Goal: Transaction & Acquisition: Purchase product/service

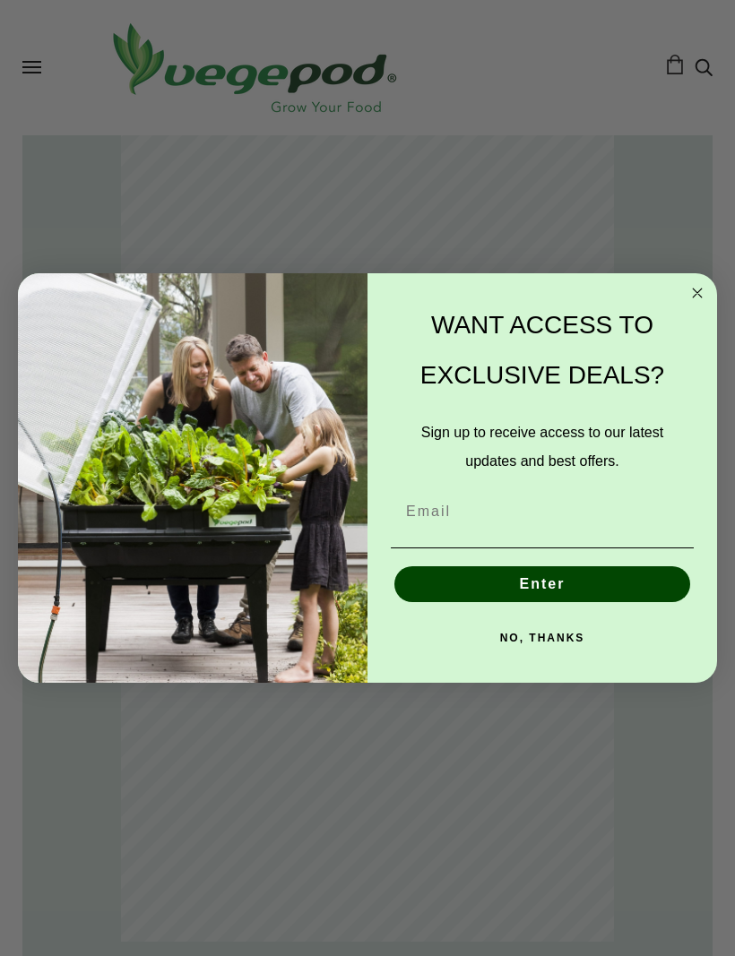
scroll to position [746, 0]
click at [701, 275] on form "WANT ACCESS TO EXCLUSIVE DEALS? Sign up to receive access to our latest updates…" at bounding box center [367, 477] width 699 height 409
click at [698, 280] on form "WANT ACCESS TO EXCLUSIVE DEALS? Sign up to receive access to our latest updates…" at bounding box center [367, 477] width 699 height 409
click at [706, 301] on icon "Close dialog" at bounding box center [697, 293] width 22 height 22
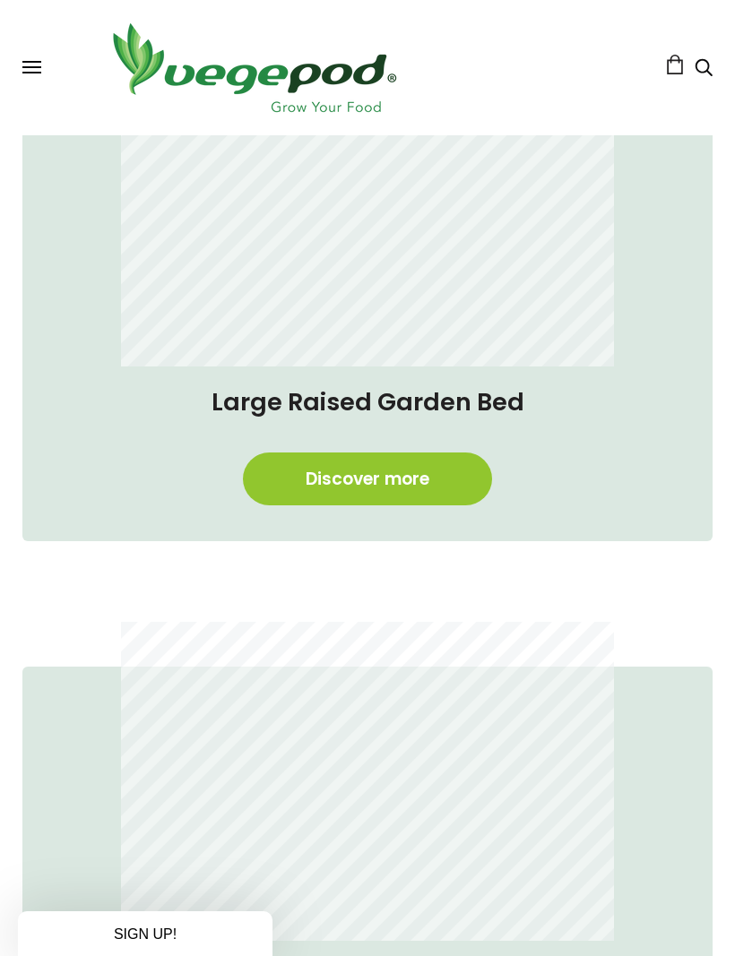
click at [545, 641] on button "Enter" at bounding box center [542, 625] width 296 height 36
click at [323, 471] on link "Discover more" at bounding box center [367, 479] width 249 height 53
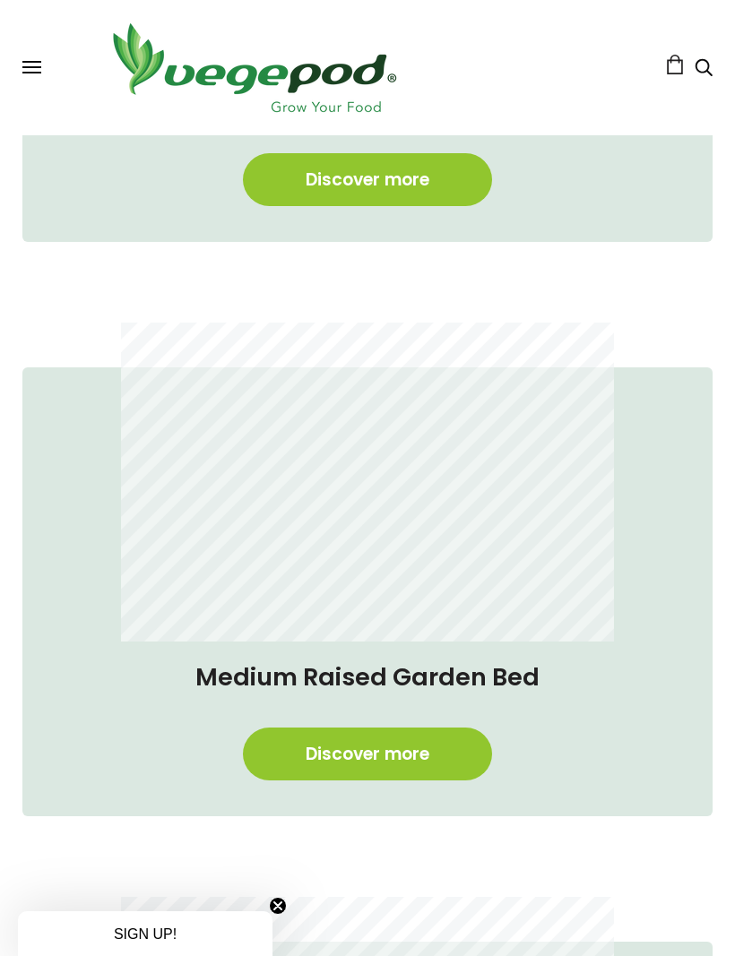
scroll to position [1045, 3]
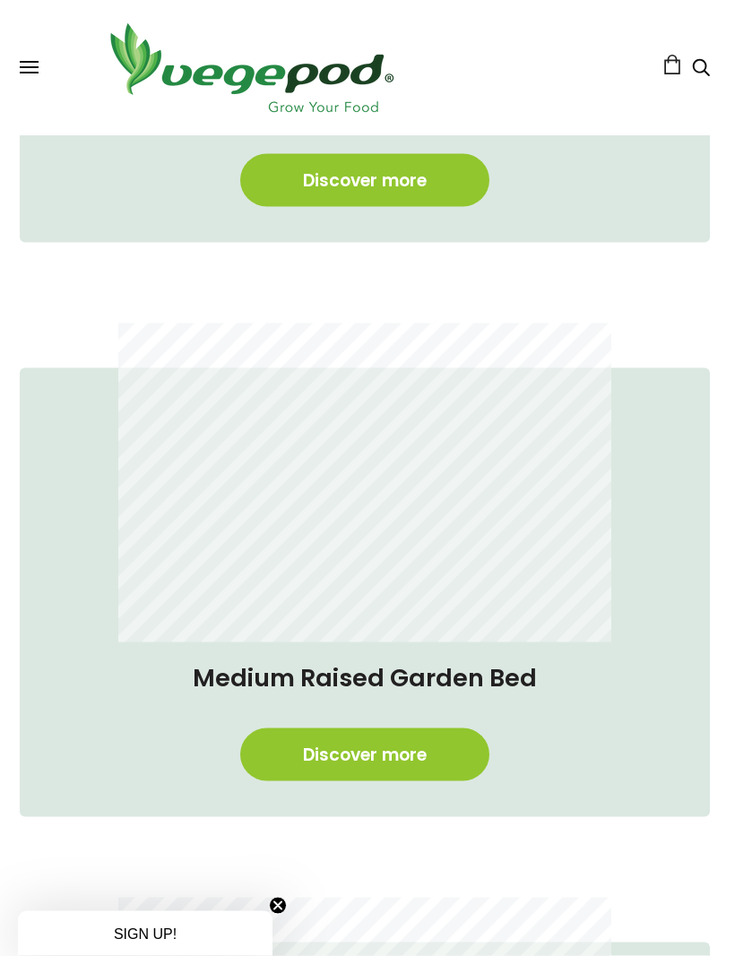
click at [321, 752] on link "Discover more" at bounding box center [364, 754] width 249 height 53
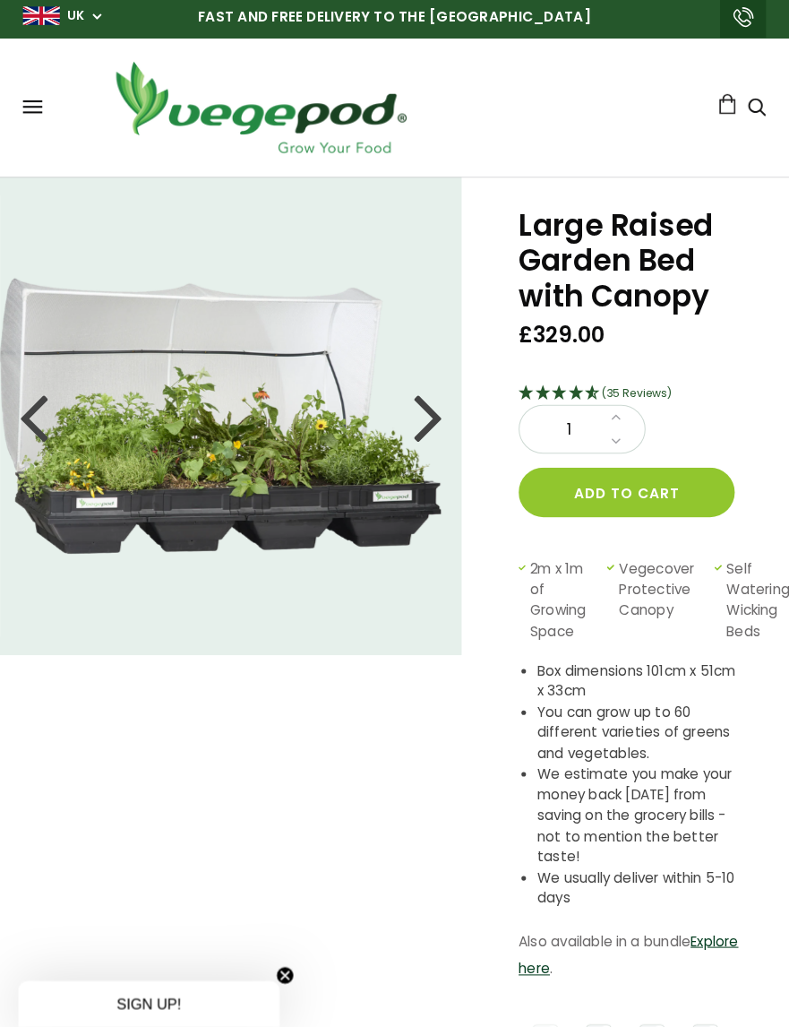
scroll to position [8, 0]
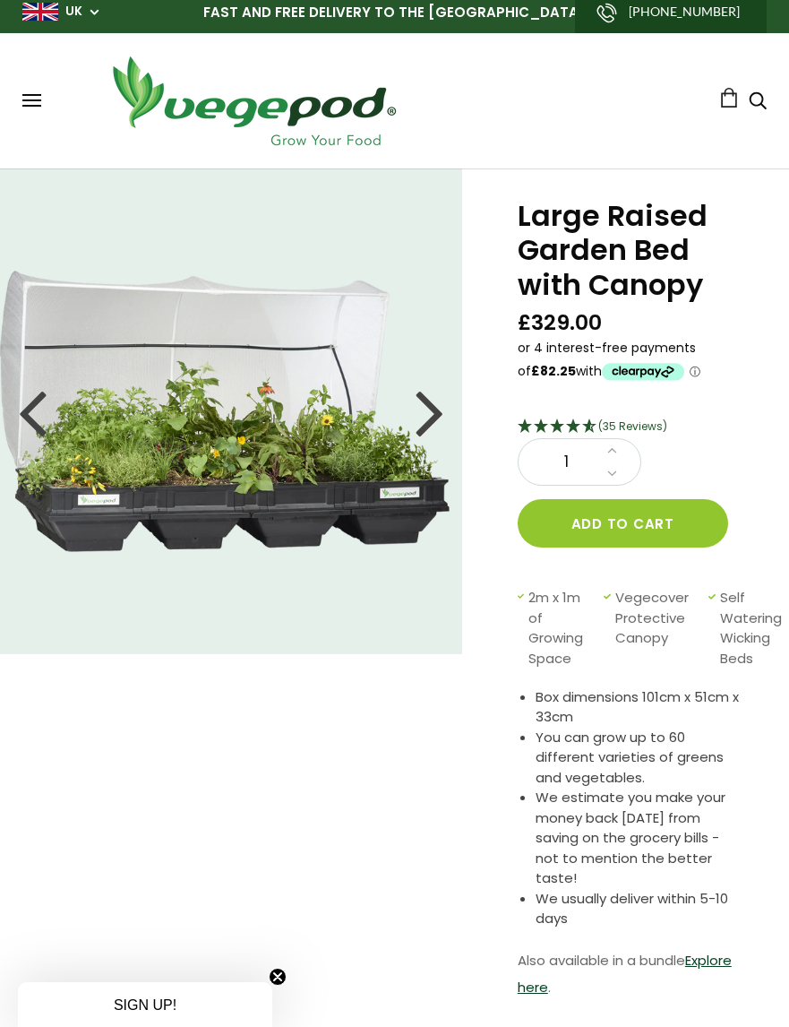
click at [426, 405] on div at bounding box center [430, 411] width 29 height 81
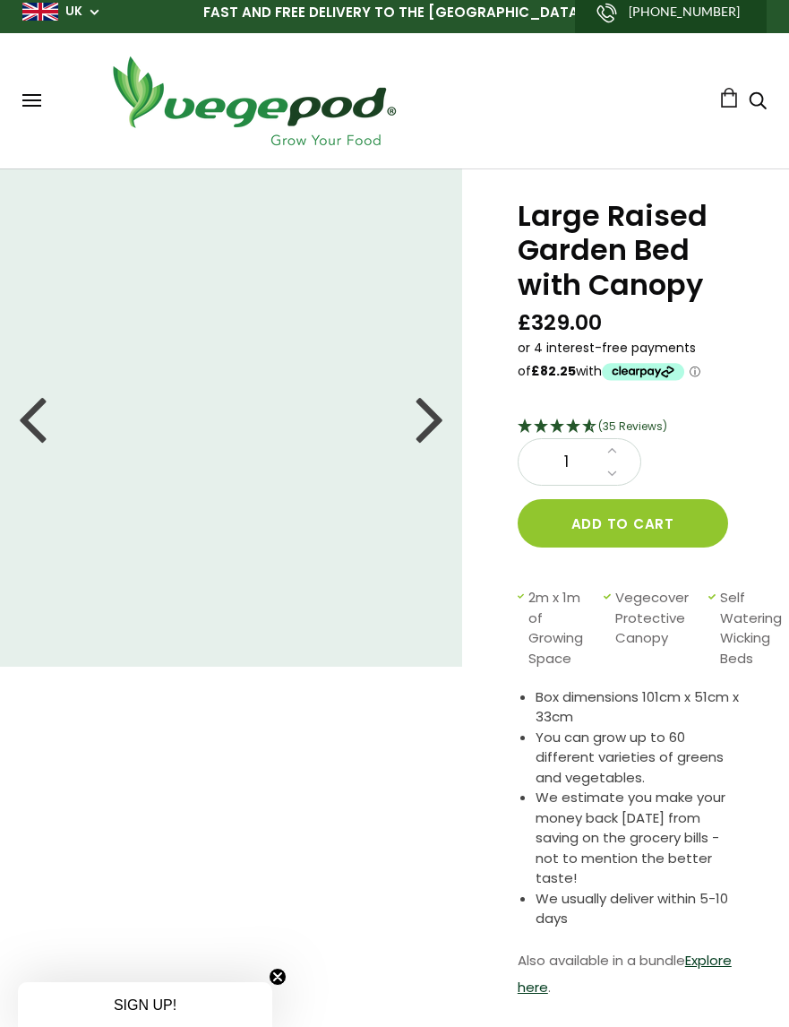
click at [431, 407] on div at bounding box center [430, 417] width 29 height 81
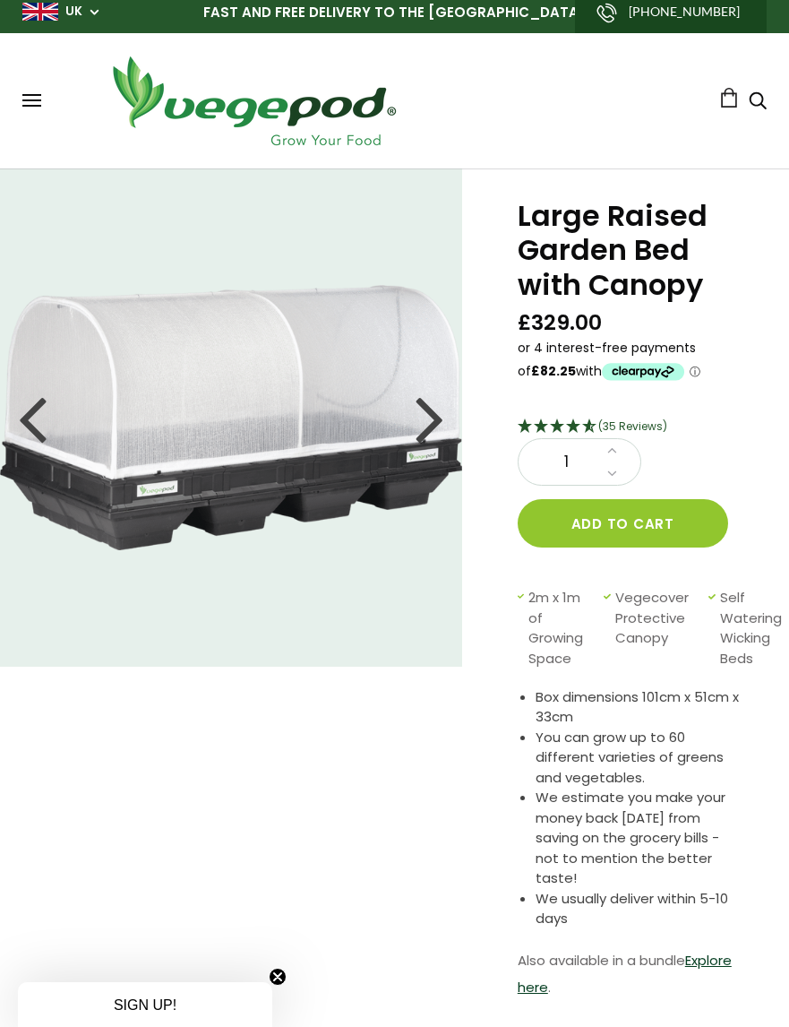
click at [426, 411] on div at bounding box center [430, 417] width 29 height 81
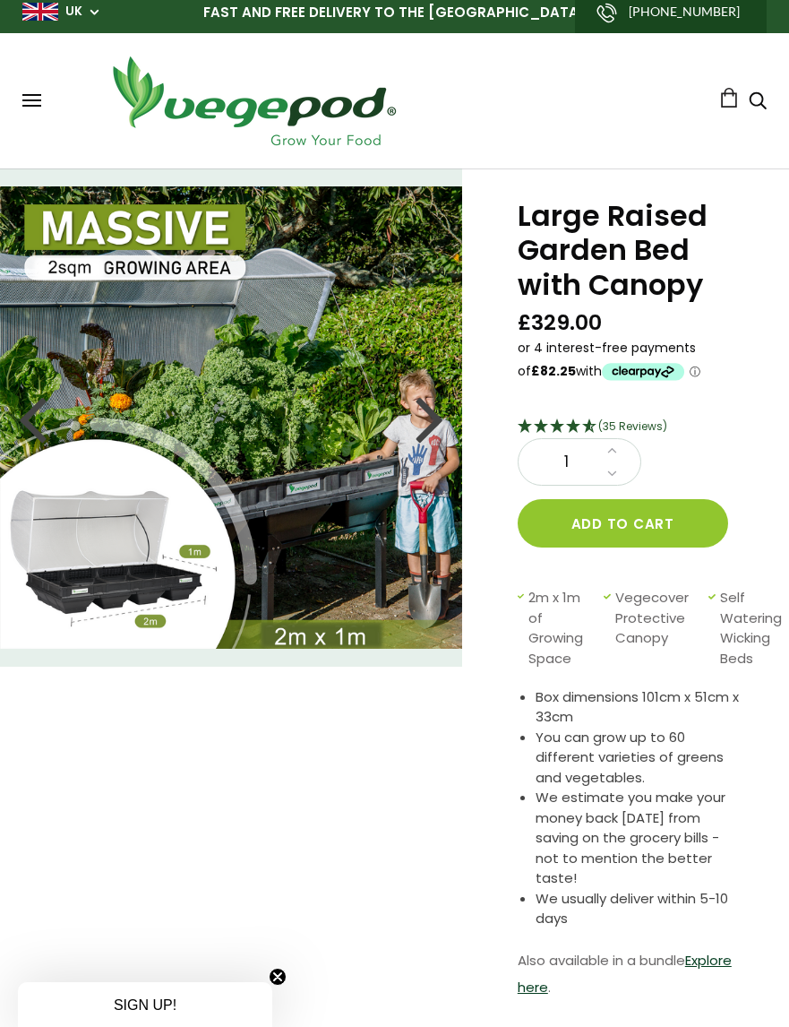
click at [443, 435] on div at bounding box center [430, 417] width 29 height 81
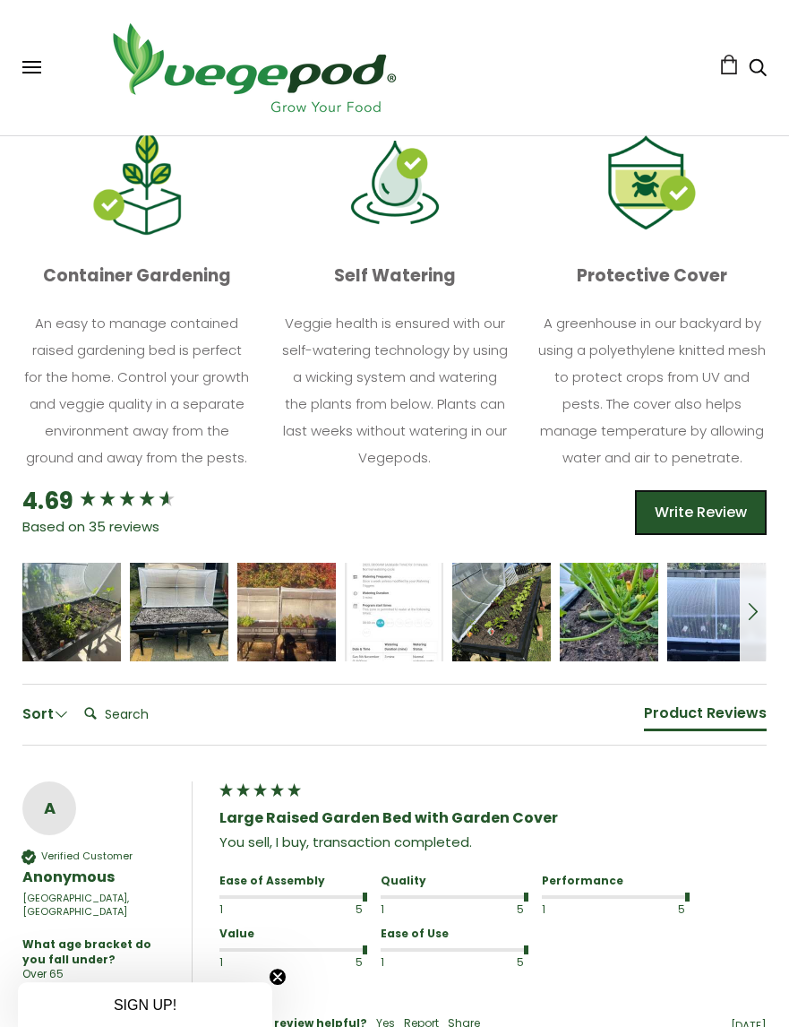
scroll to position [1063, 0]
click at [188, 599] on icon "5 star rating" at bounding box center [189, 604] width 11 height 11
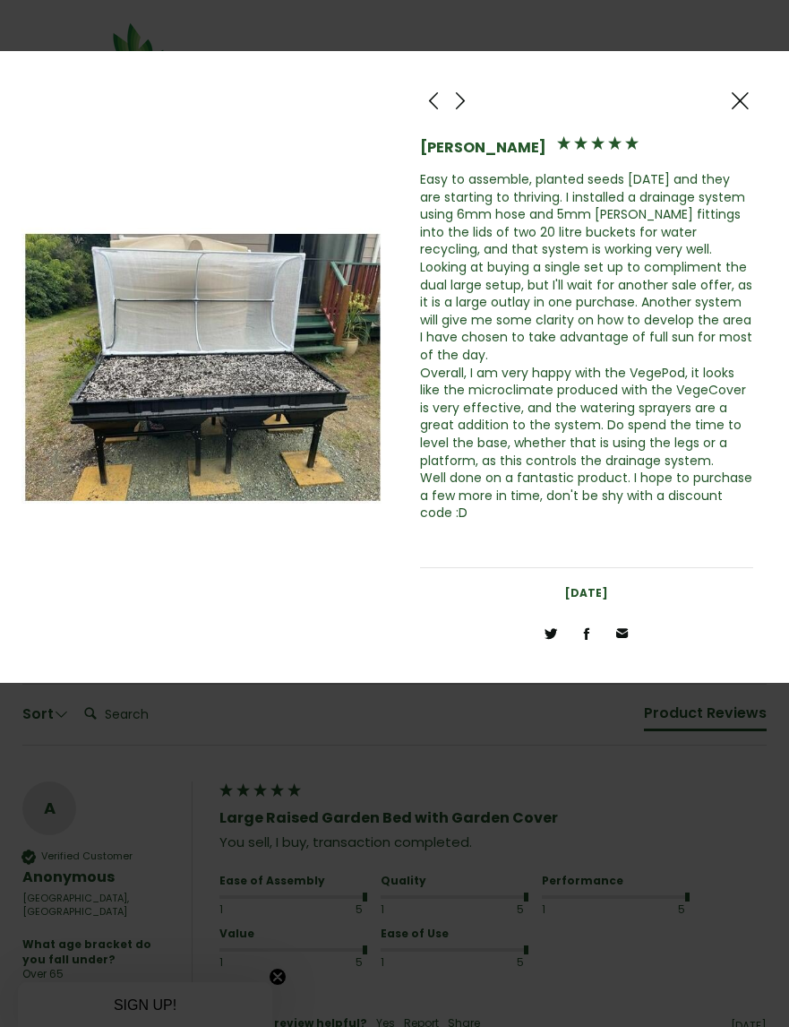
click at [463, 112] on span at bounding box center [461, 101] width 22 height 22
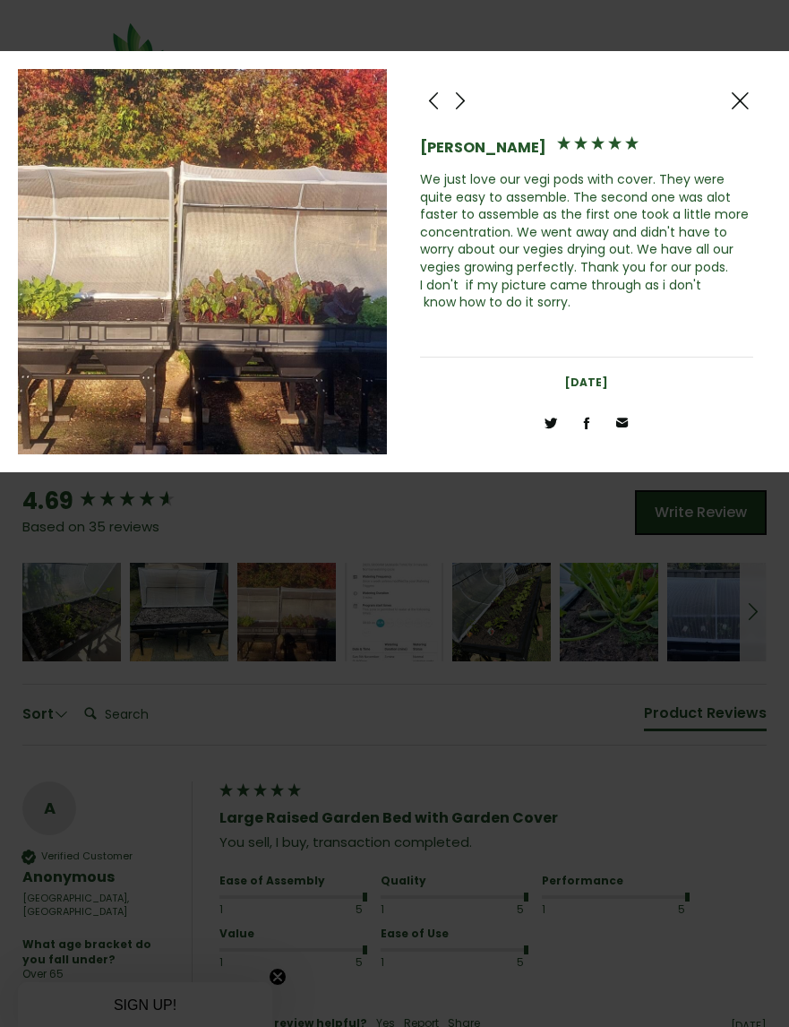
click at [464, 105] on span at bounding box center [461, 101] width 22 height 22
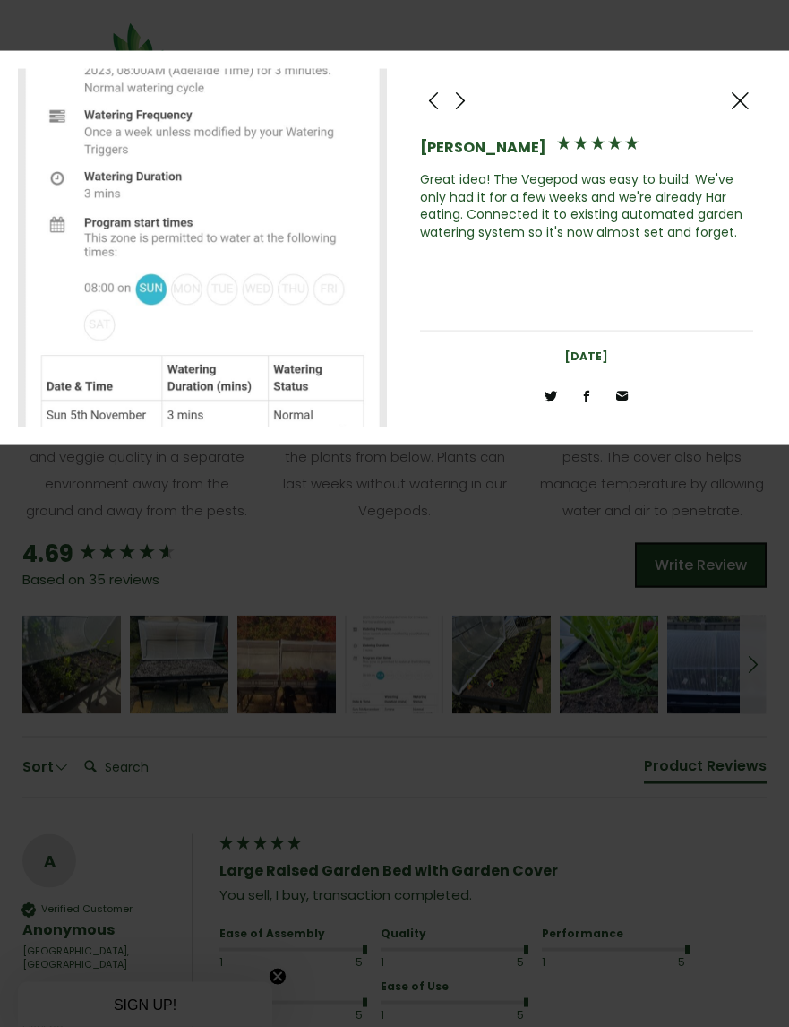
scroll to position [1011, 0]
click at [752, 95] on div at bounding box center [740, 100] width 27 height 27
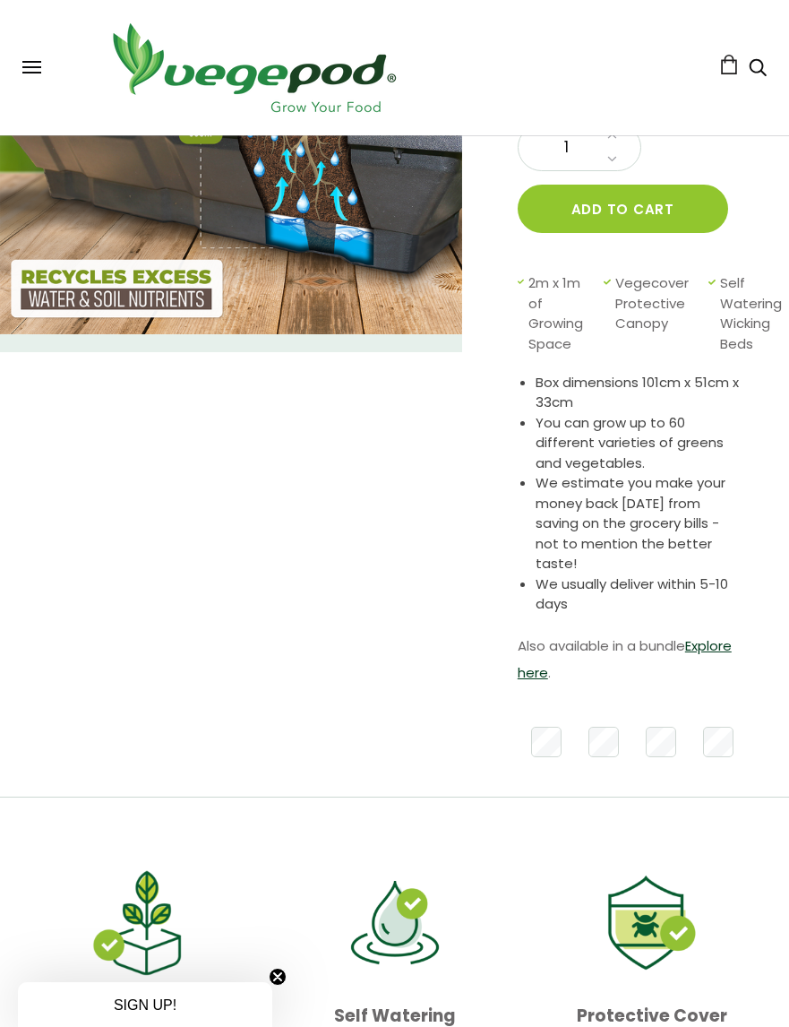
scroll to position [326, 0]
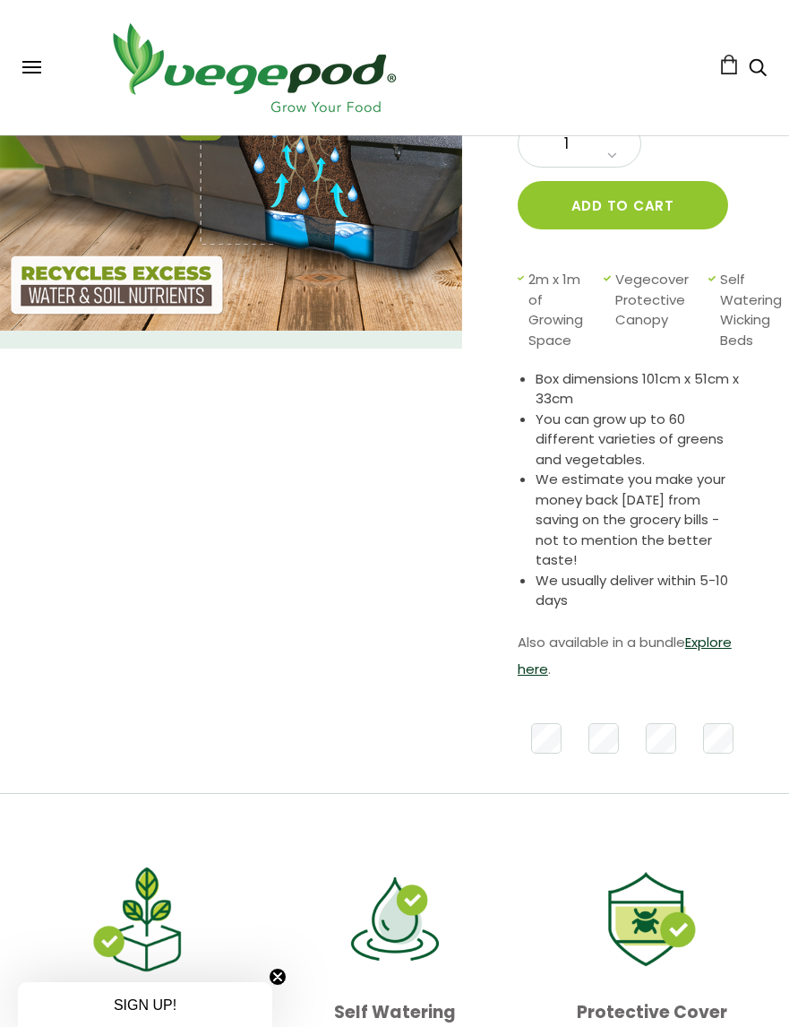
click at [717, 641] on link "Explore here" at bounding box center [625, 656] width 214 height 46
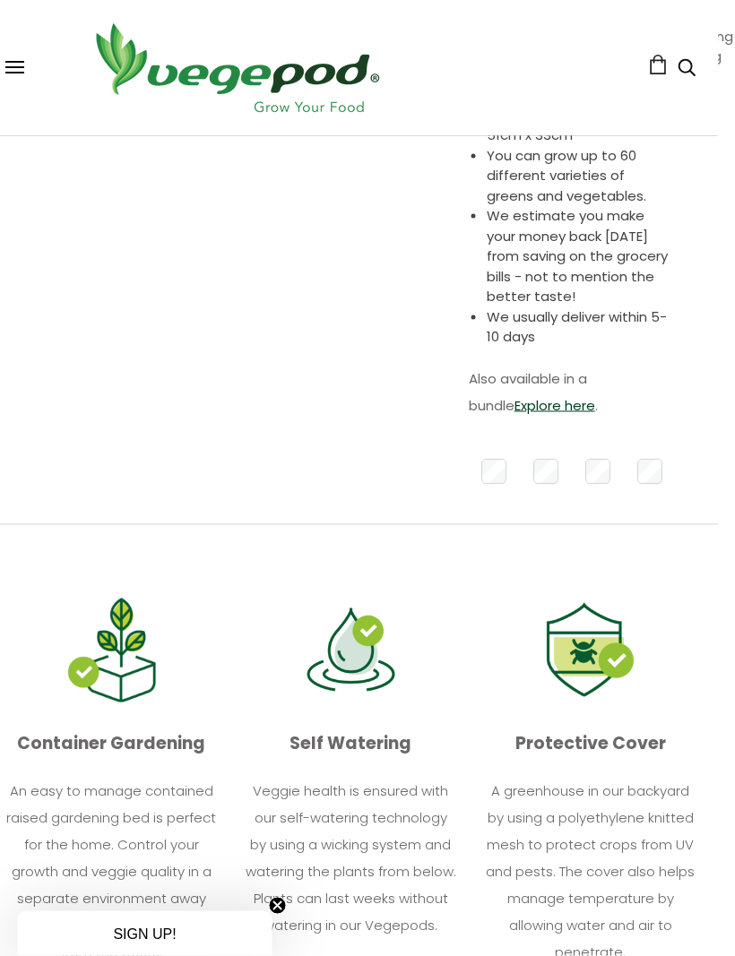
scroll to position [559, 16]
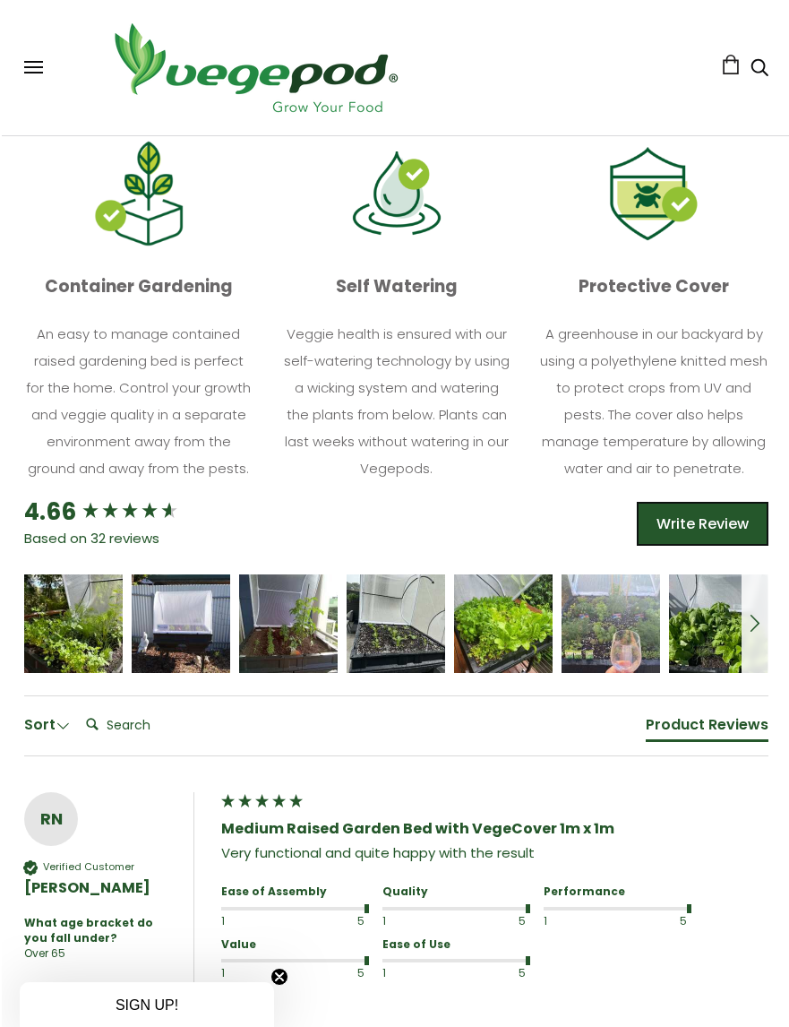
scroll to position [1087, 0]
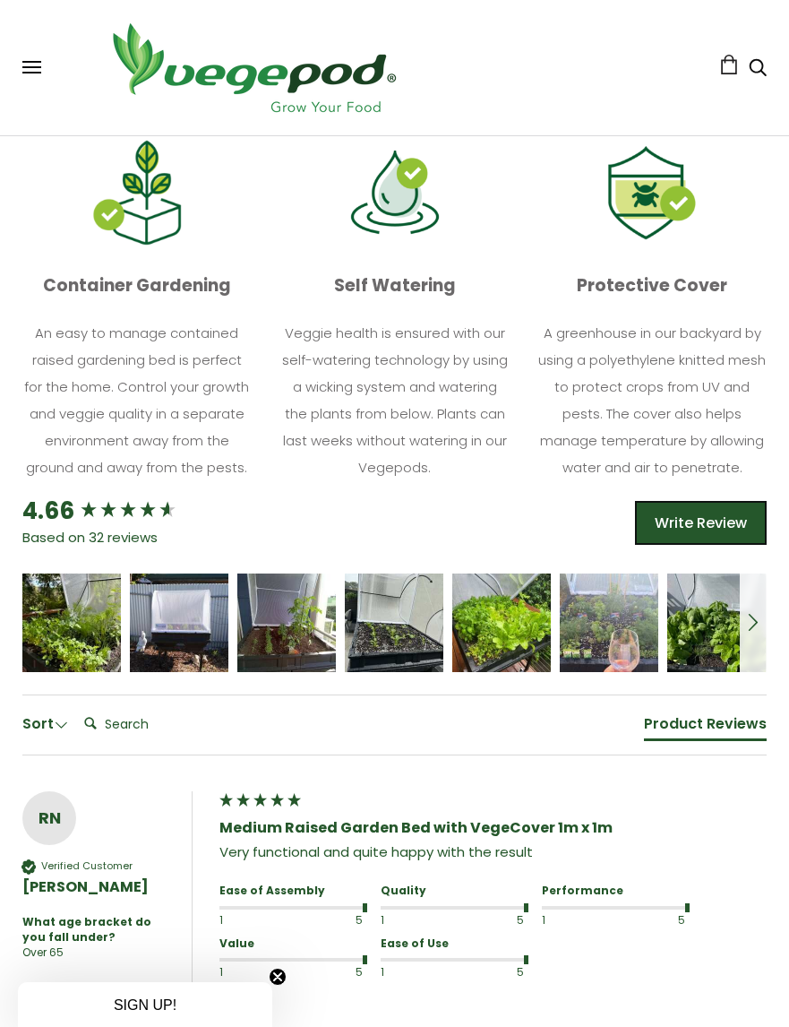
click at [517, 573] on div "[PERSON_NAME]" at bounding box center [501, 622] width 99 height 99
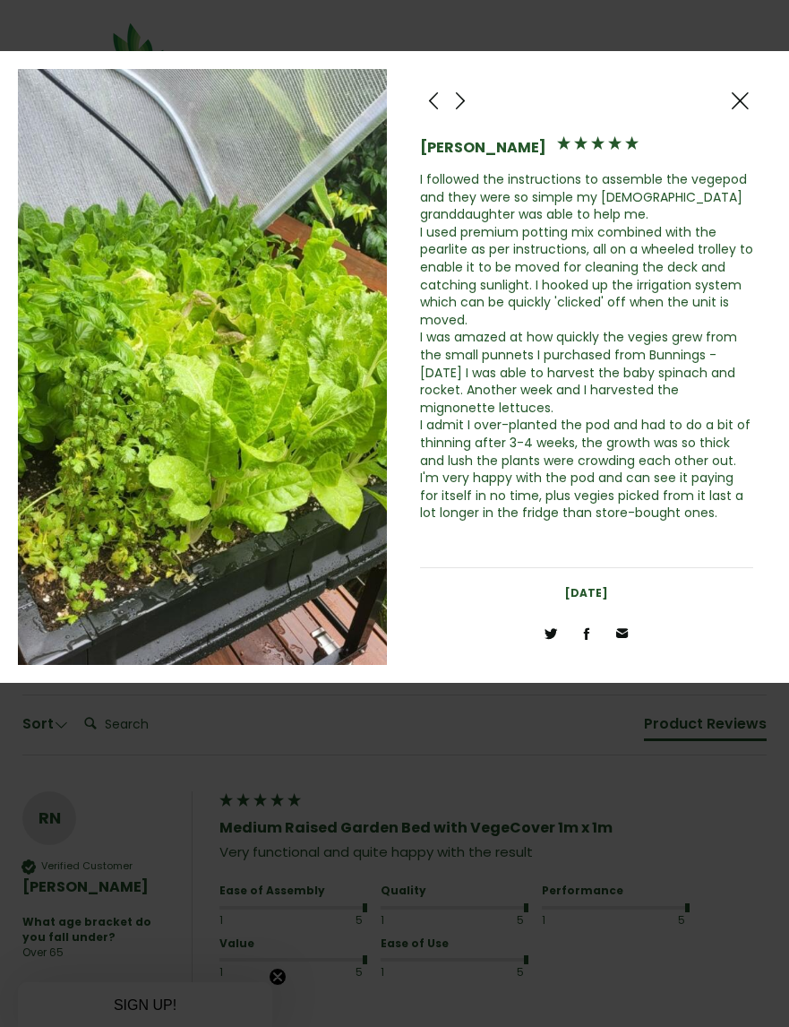
click at [461, 98] on span at bounding box center [461, 101] width 22 height 22
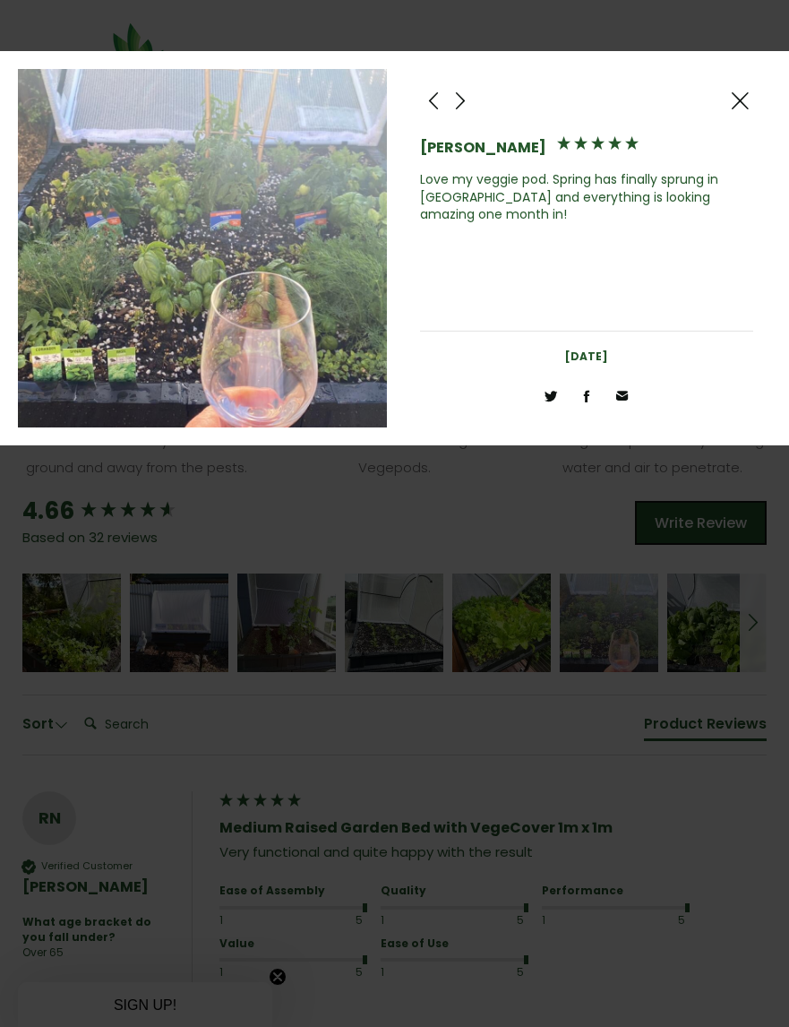
click at [463, 98] on span at bounding box center [461, 101] width 22 height 22
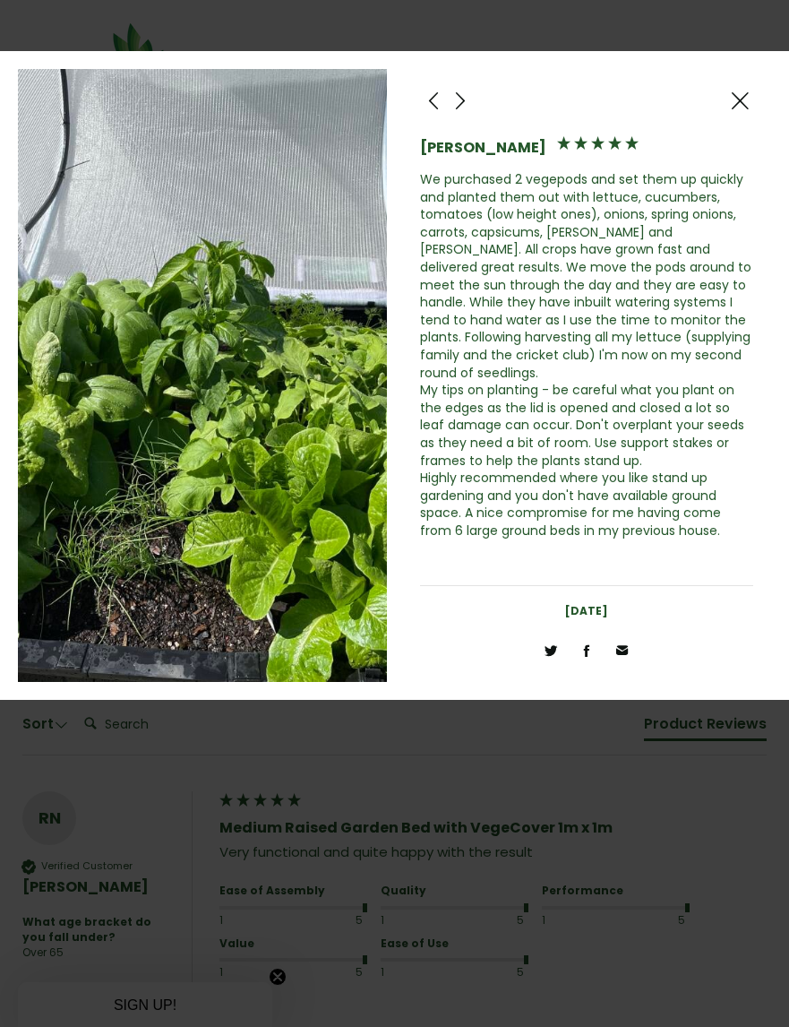
click at [472, 104] on div at bounding box center [460, 100] width 27 height 27
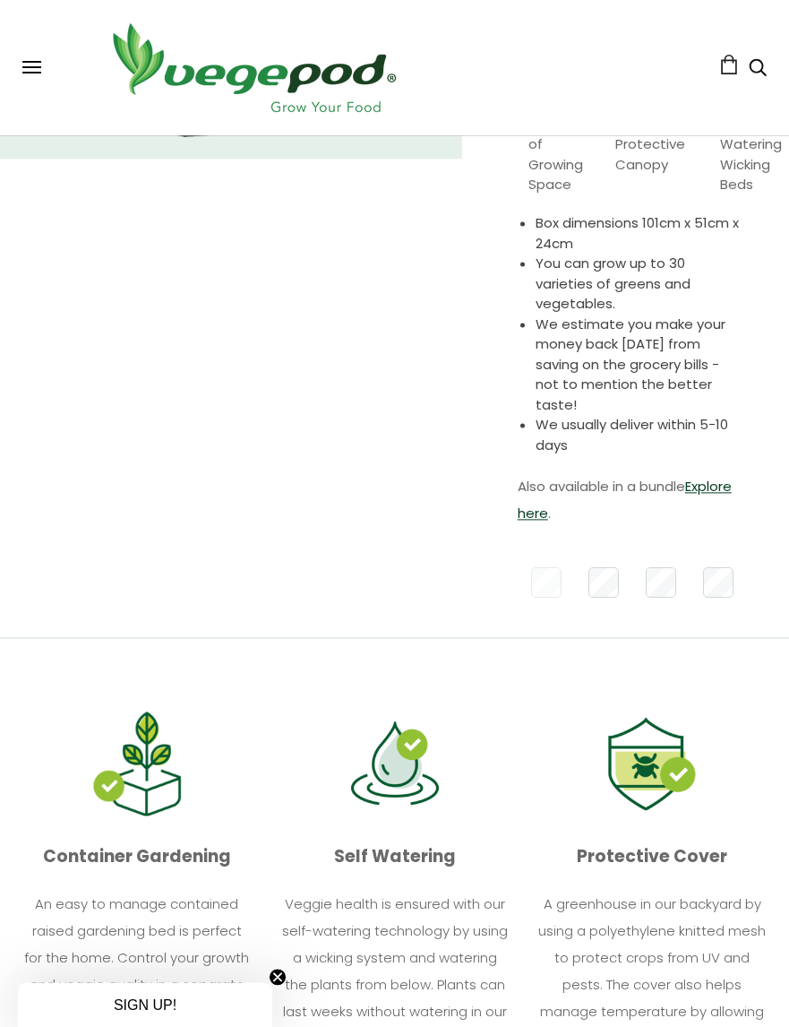
scroll to position [490, 0]
